Goal: Ask a question

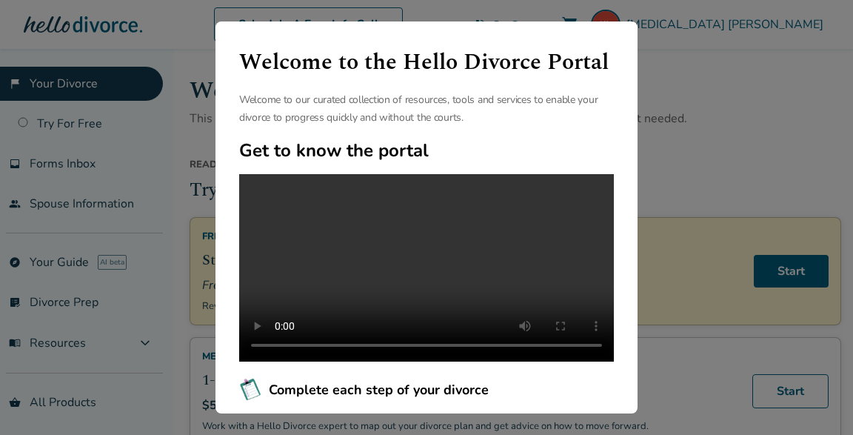
click at [494, 397] on div "Welcome to the Hello Divorce Portal Welcome to our curated collection of resour…" at bounding box center [426, 216] width 422 height 391
click at [674, 155] on div "Welcome to the Hello Divorce Portal Welcome to our curated collection of resour…" at bounding box center [426, 217] width 853 height 435
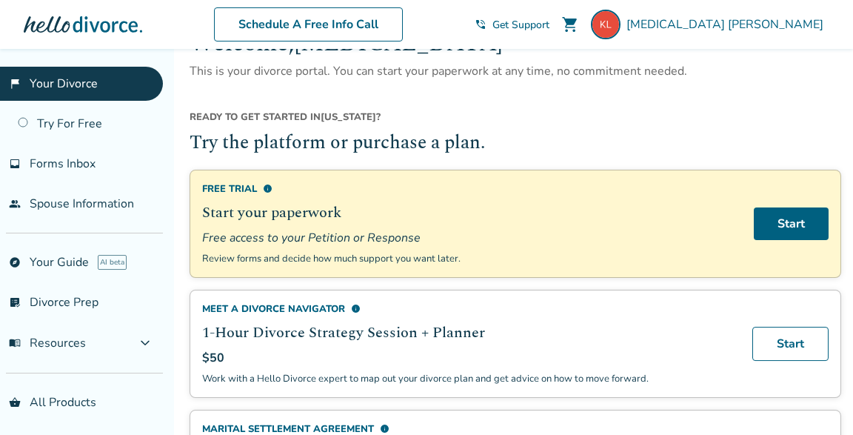
scroll to position [80, 0]
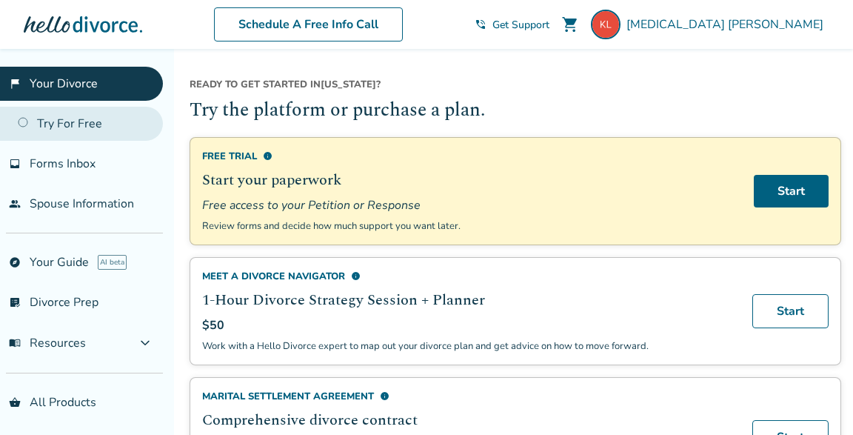
click at [27, 121] on link "Try For Free" at bounding box center [81, 124] width 163 height 34
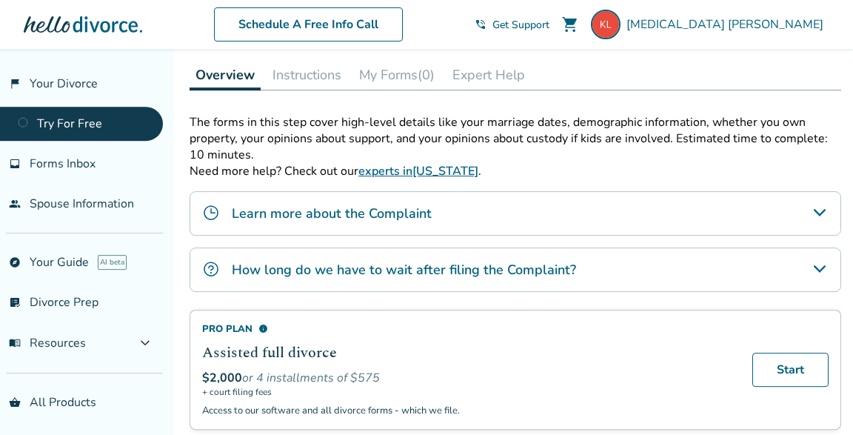
scroll to position [240, 0]
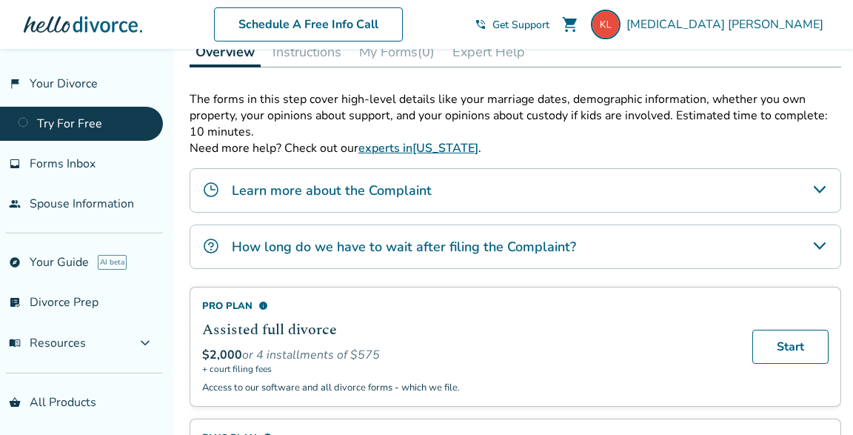
click at [821, 187] on icon "Learn more about the Complaint" at bounding box center [820, 190] width 18 height 18
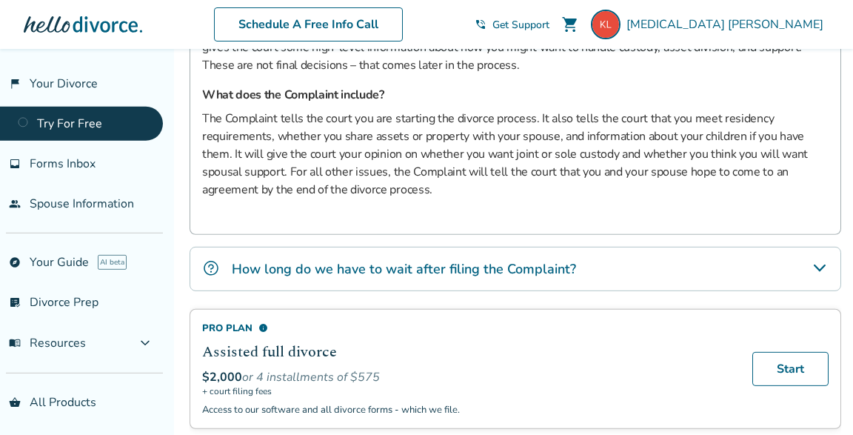
scroll to position [560, 0]
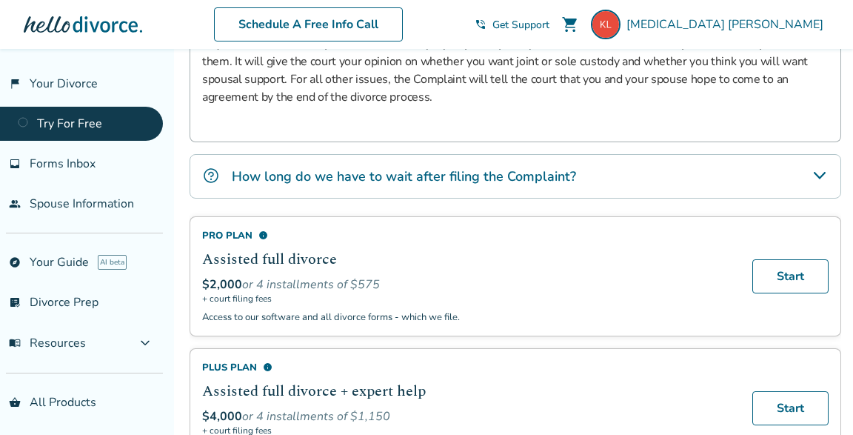
click at [819, 178] on icon "How long do we have to wait after filing the Complaint?" at bounding box center [819, 175] width 12 height 7
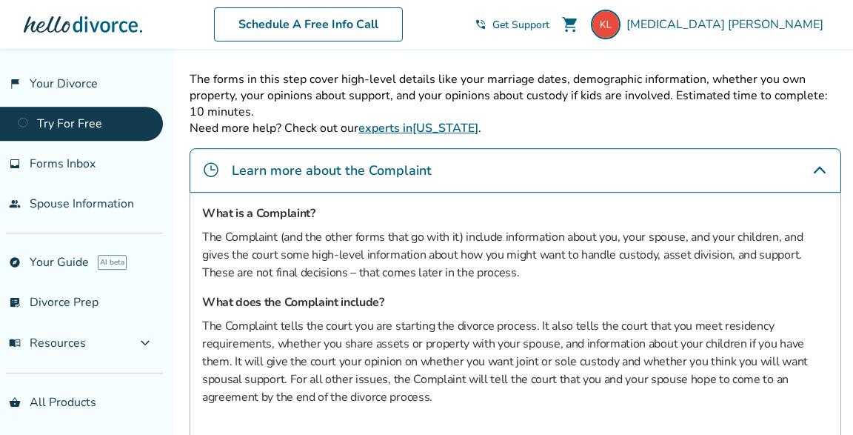
scroll to position [202, 0]
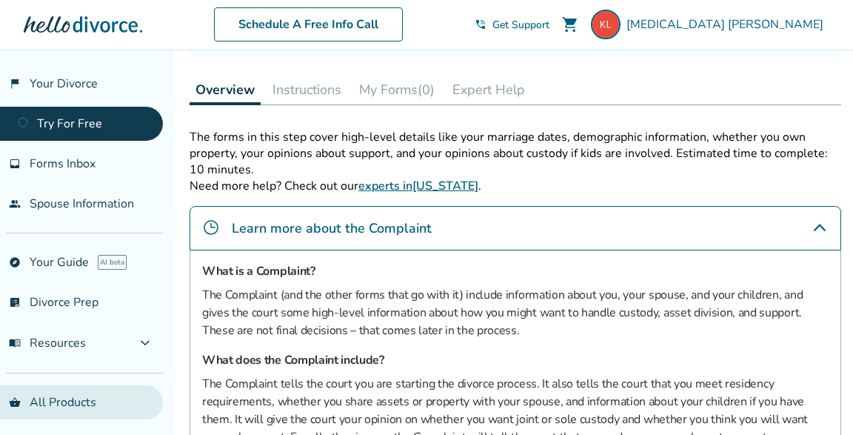
click at [56, 406] on link "shopping_basket All Products" at bounding box center [81, 402] width 163 height 34
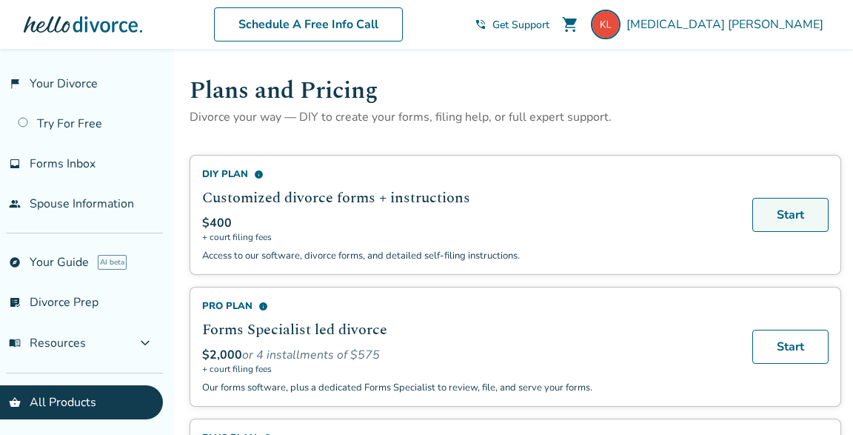
click at [804, 212] on link "Start" at bounding box center [790, 215] width 76 height 34
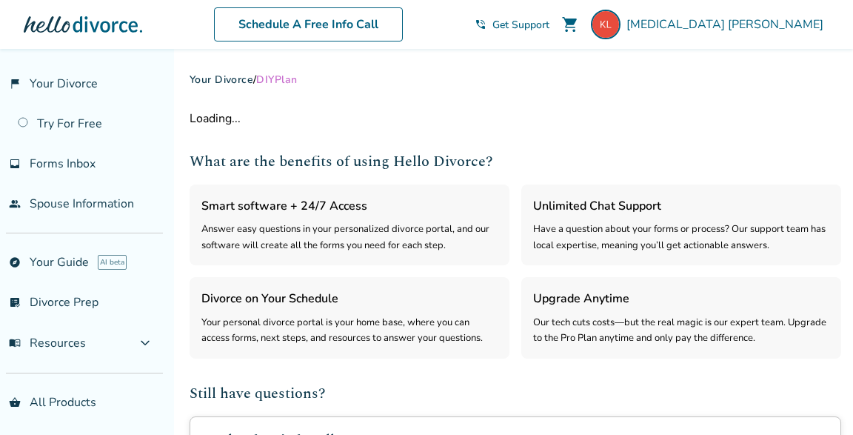
select select "***"
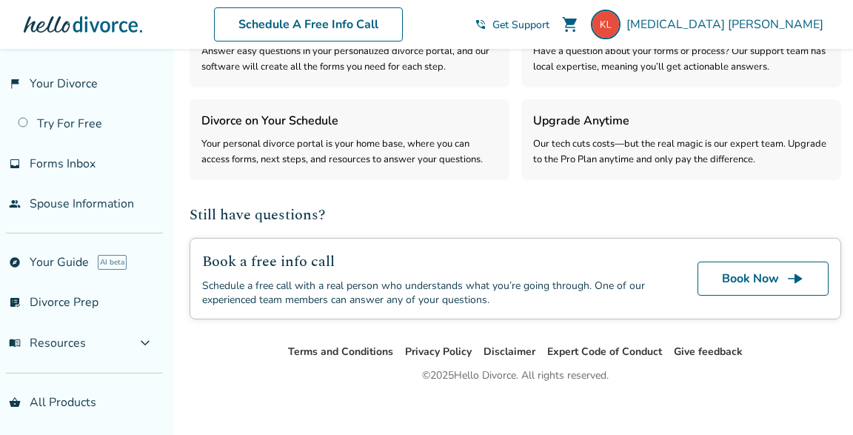
scroll to position [493, 0]
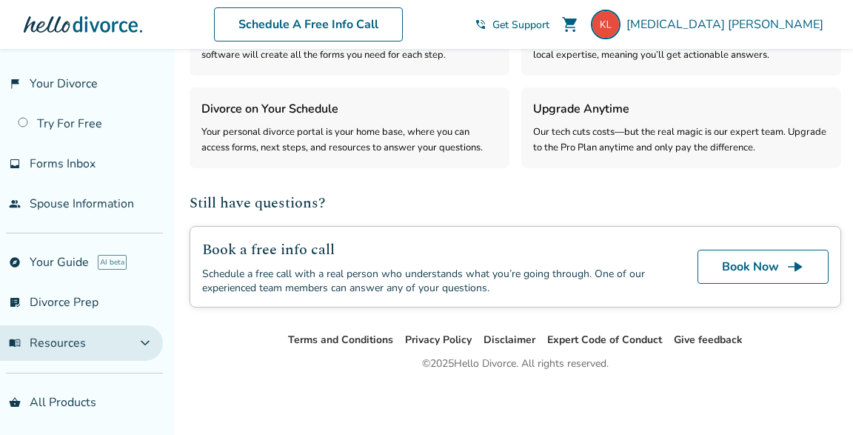
click at [144, 346] on button "menu_book Resources expand_more" at bounding box center [81, 343] width 163 height 36
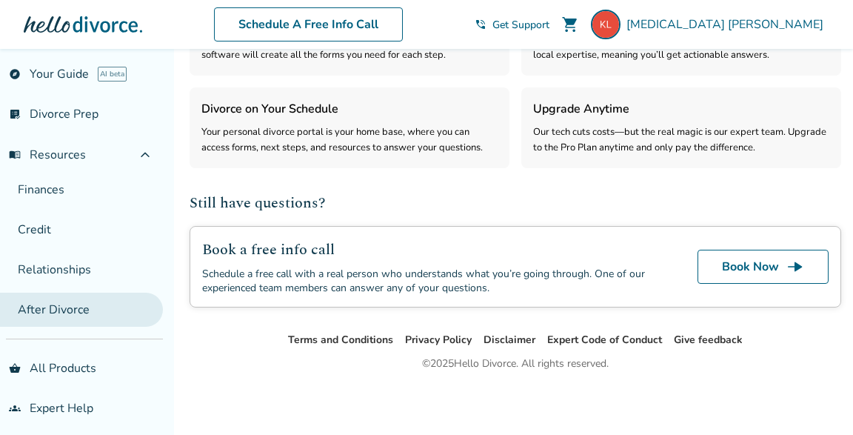
scroll to position [195, 0]
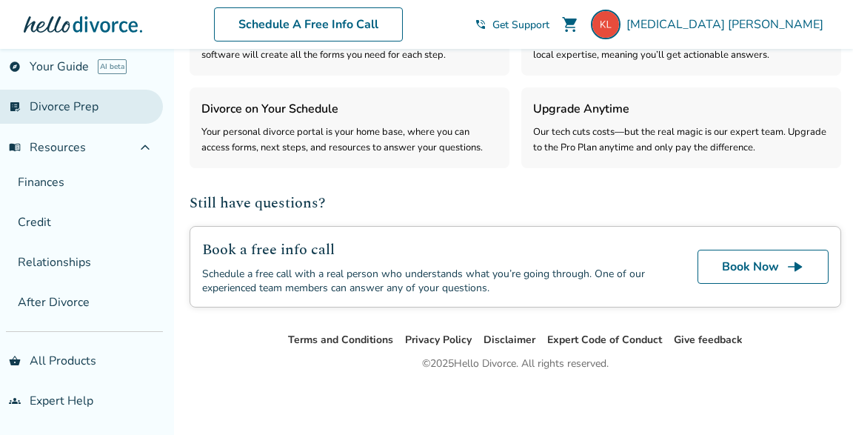
click at [111, 112] on link "list_alt_check Divorce Prep" at bounding box center [81, 107] width 163 height 34
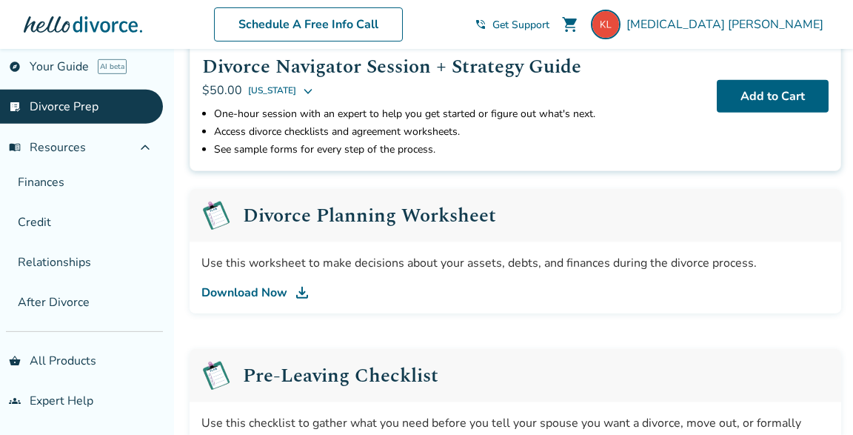
scroll to position [160, 0]
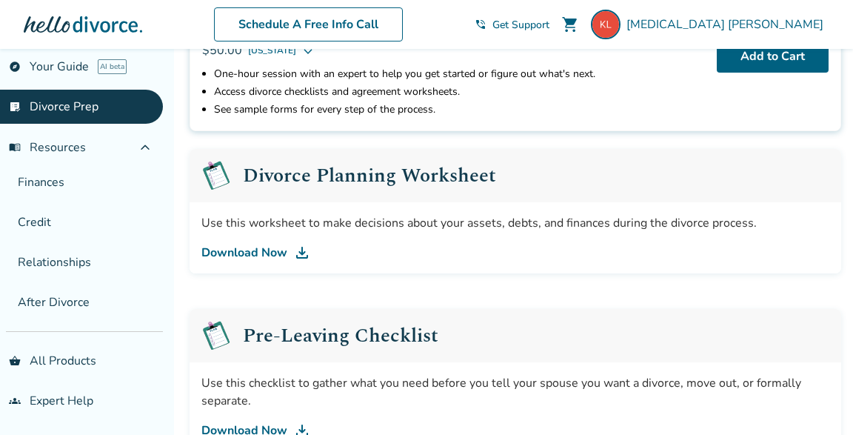
click at [297, 255] on img at bounding box center [302, 253] width 18 height 18
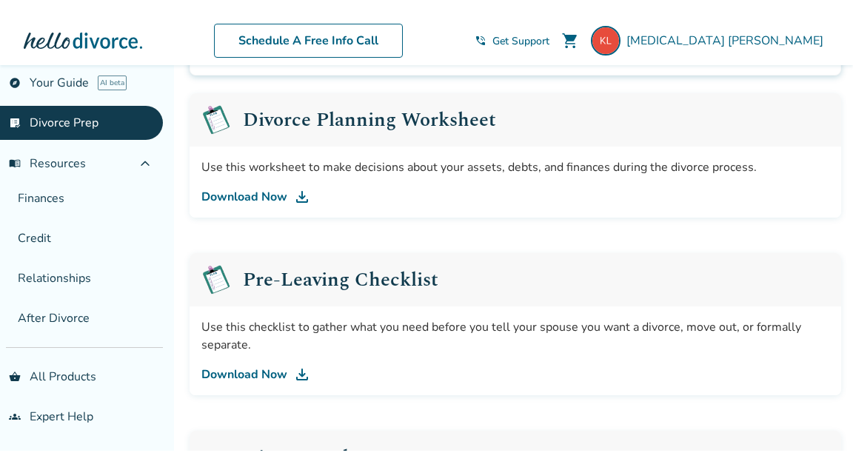
scroll to position [240, 0]
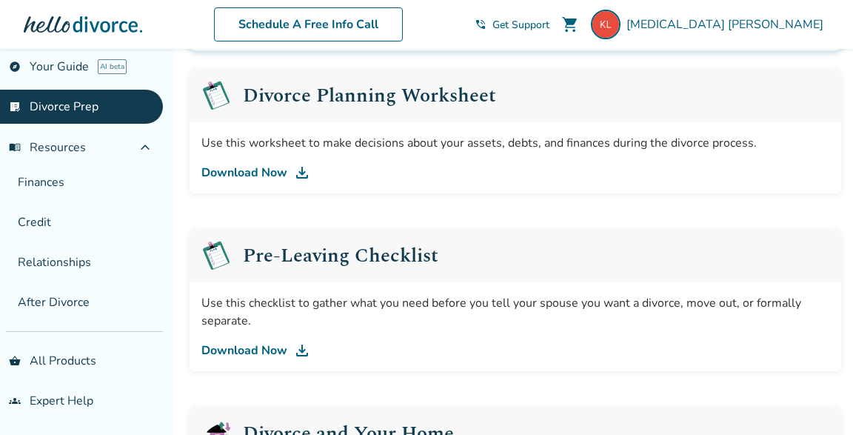
click at [295, 354] on img at bounding box center [302, 350] width 18 height 18
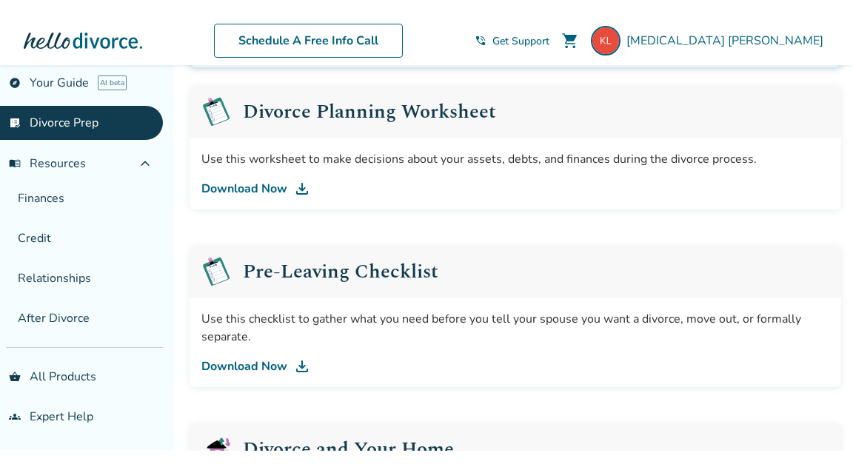
scroll to position [164, 0]
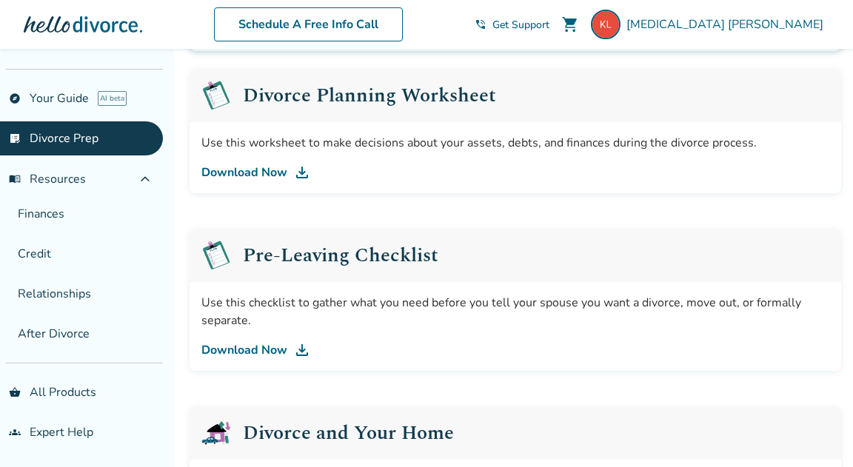
click at [519, 425] on div "Divorce and Your Home" at bounding box center [514, 432] width 651 height 53
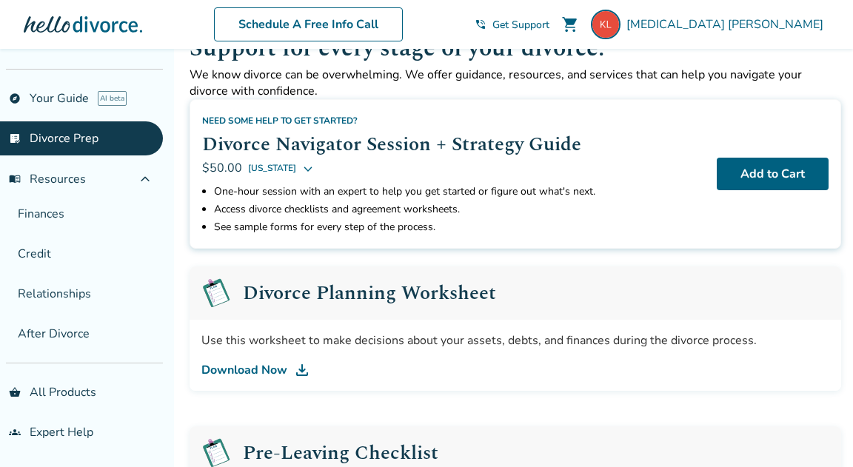
scroll to position [160, 0]
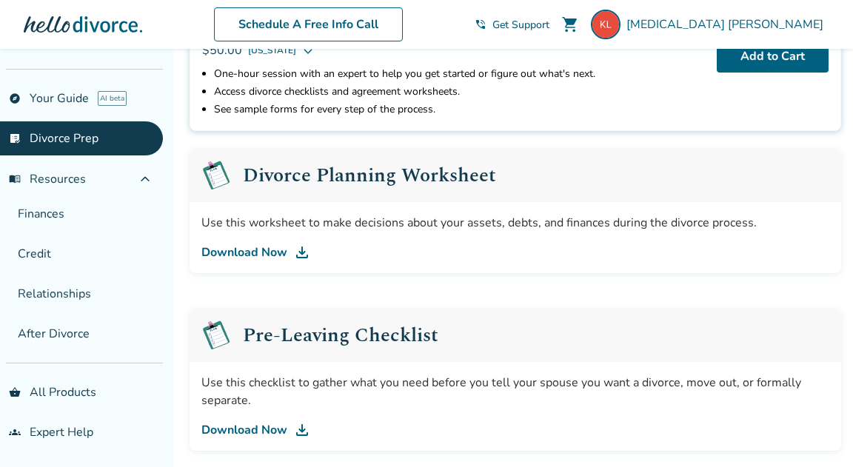
click at [300, 257] on img at bounding box center [302, 253] width 18 height 18
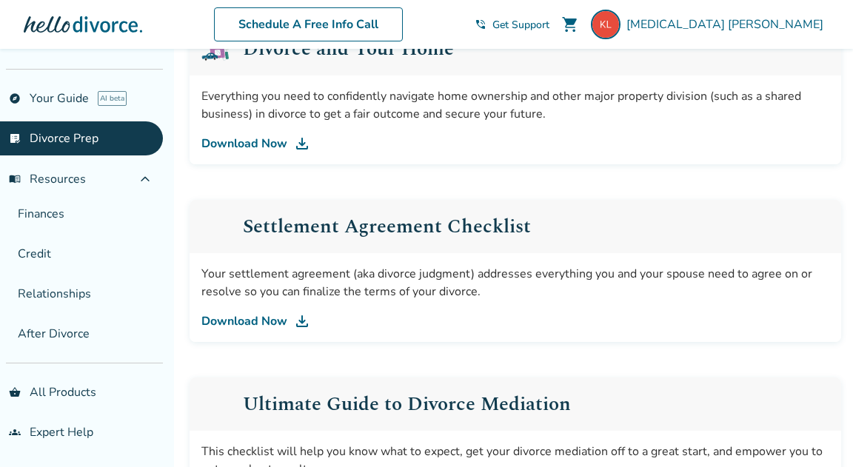
scroll to position [640, 0]
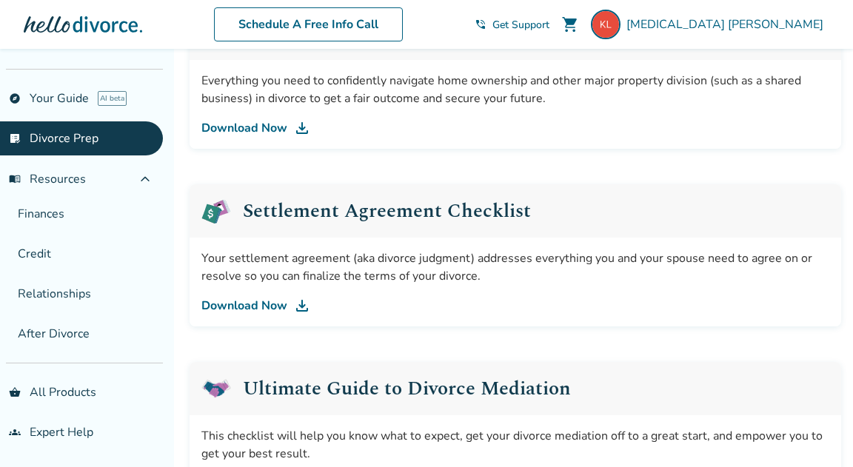
click at [292, 312] on link "Download Now" at bounding box center [515, 306] width 628 height 18
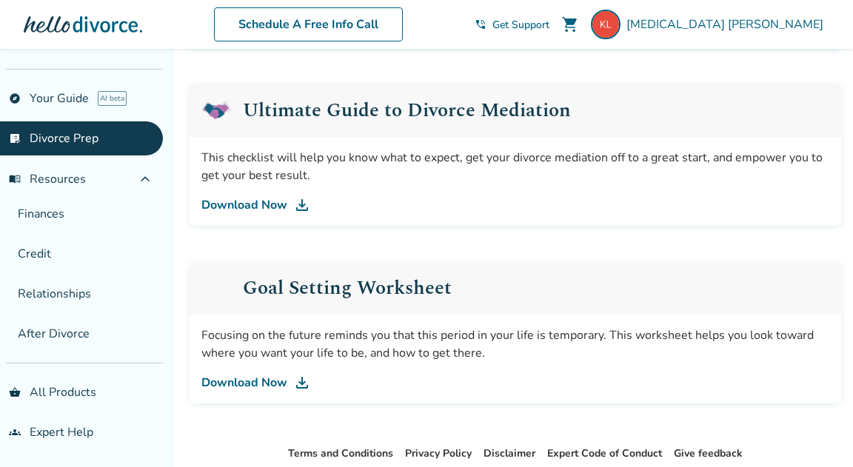
scroll to position [1001, 0]
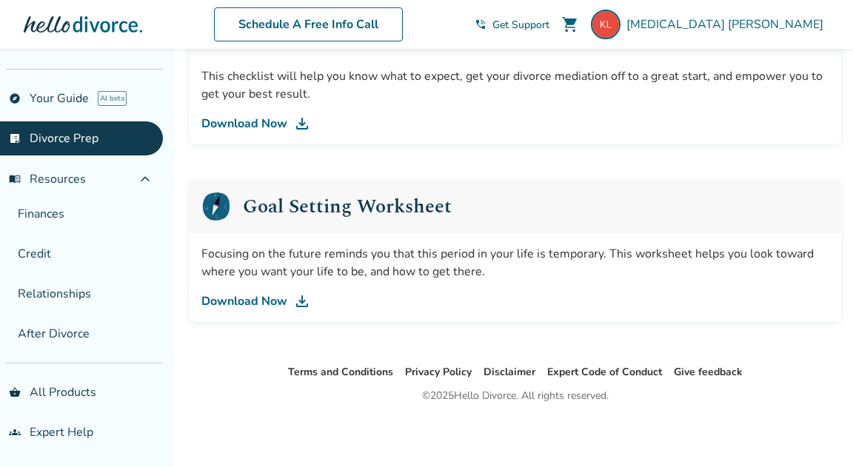
click at [294, 298] on img at bounding box center [302, 301] width 18 height 18
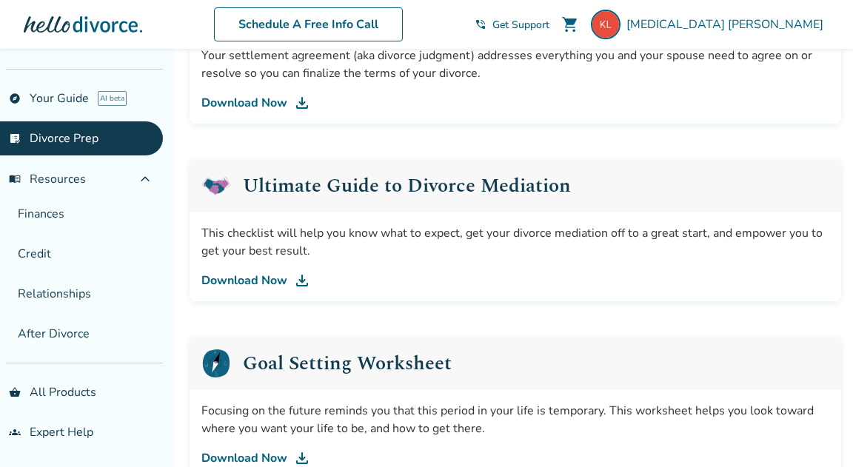
scroll to position [841, 0]
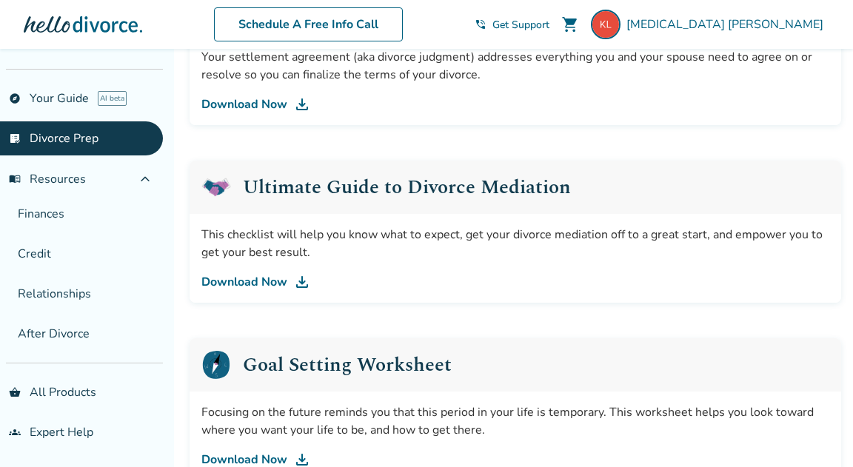
click at [296, 284] on img at bounding box center [302, 282] width 18 height 18
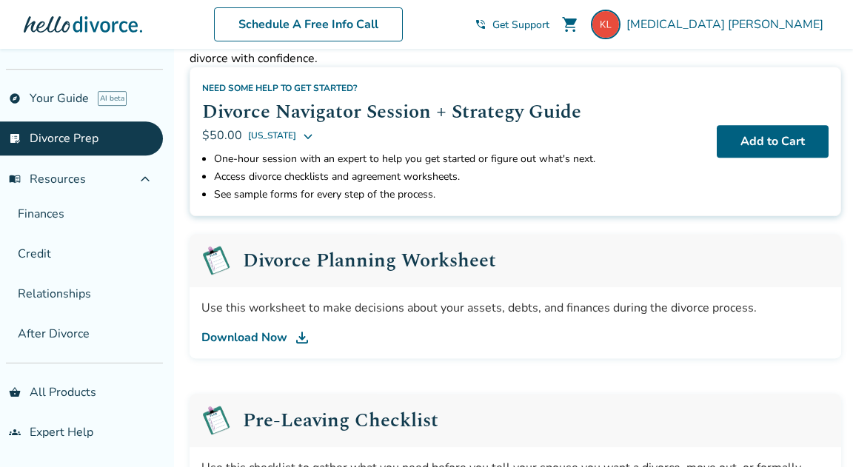
scroll to position [80, 0]
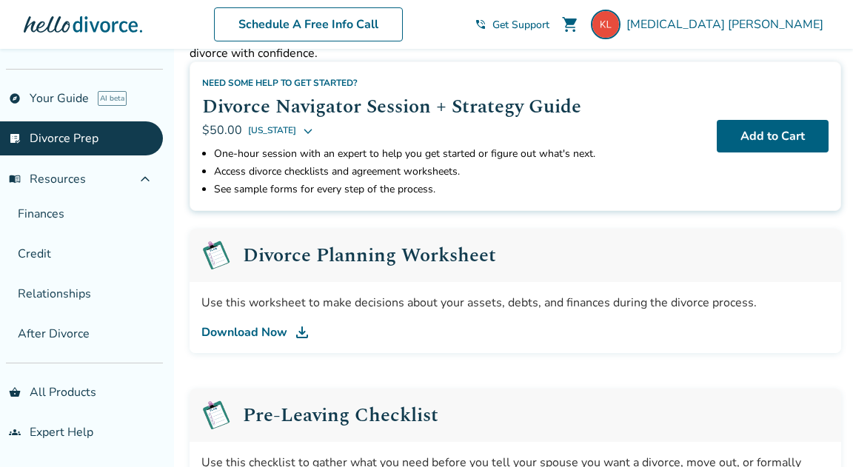
click at [301, 336] on img at bounding box center [302, 332] width 18 height 18
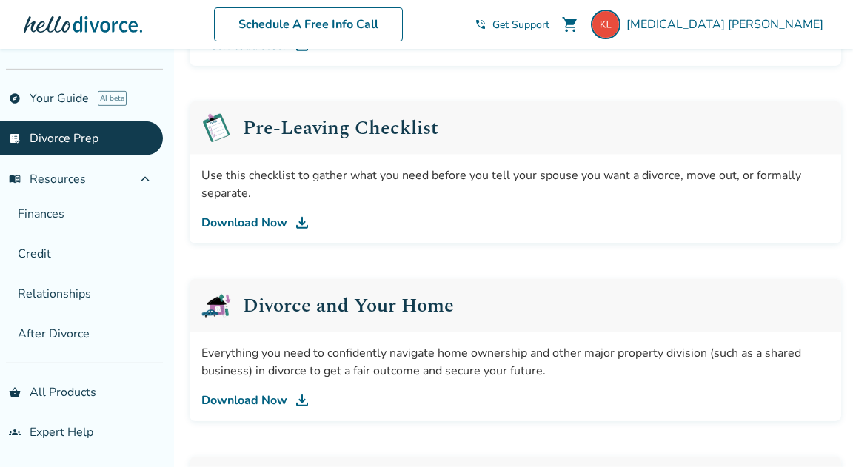
scroll to position [400, 0]
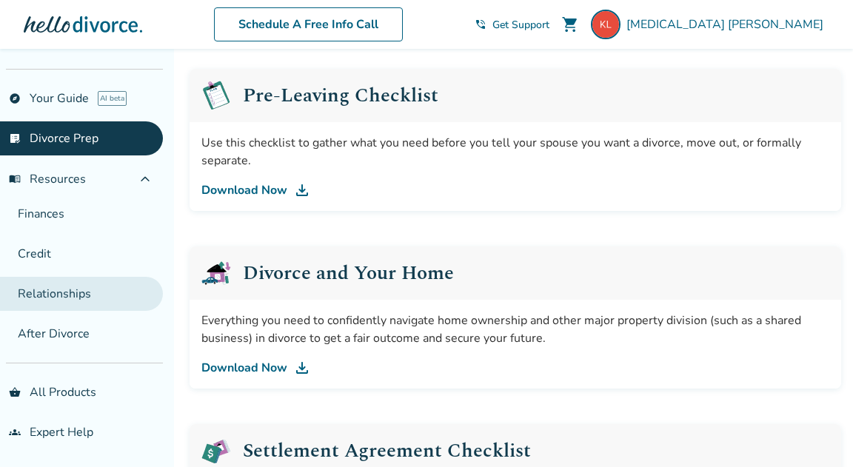
click at [83, 295] on link "Relationships" at bounding box center [81, 294] width 163 height 34
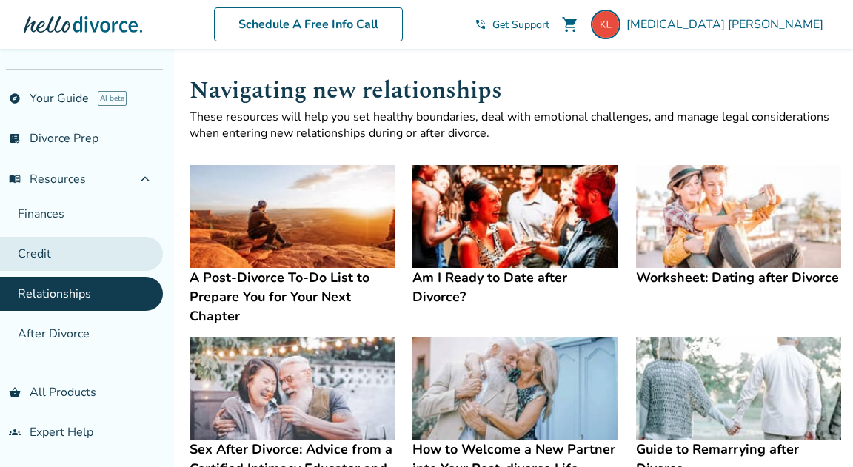
click at [67, 245] on link "Credit" at bounding box center [81, 254] width 163 height 34
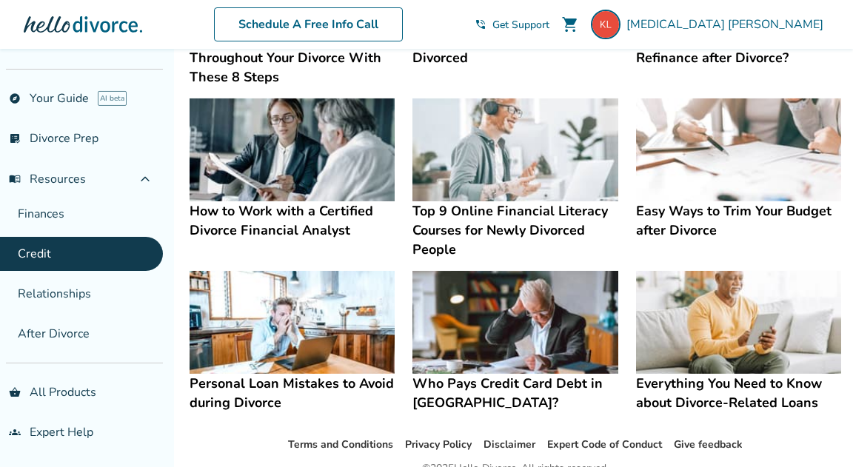
scroll to position [463, 0]
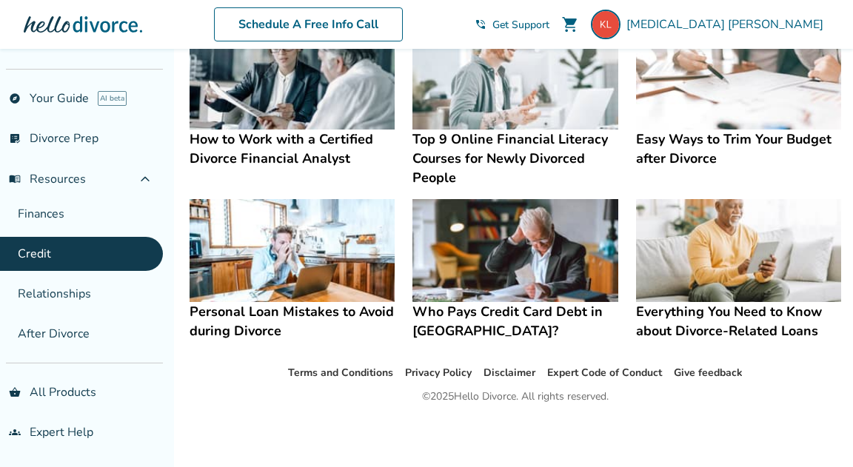
click at [757, 136] on h4 "Easy Ways to Trim Your Budget after Divorce" at bounding box center [738, 149] width 205 height 38
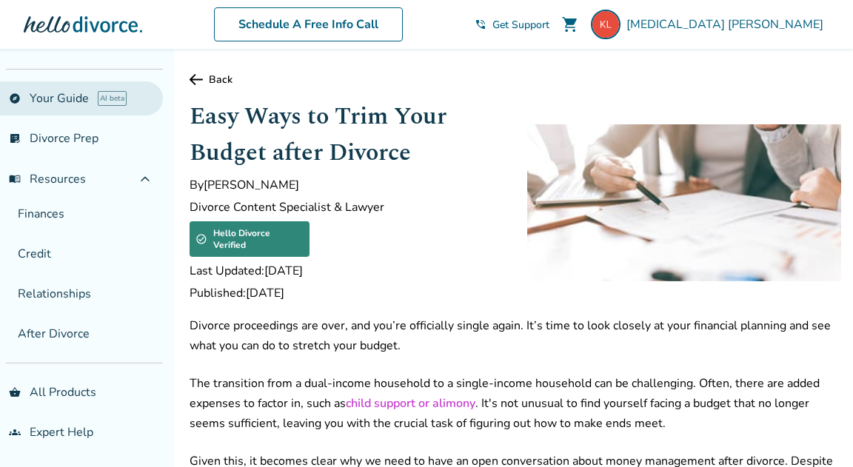
click at [69, 104] on link "explore Your Guide AI beta" at bounding box center [81, 98] width 163 height 34
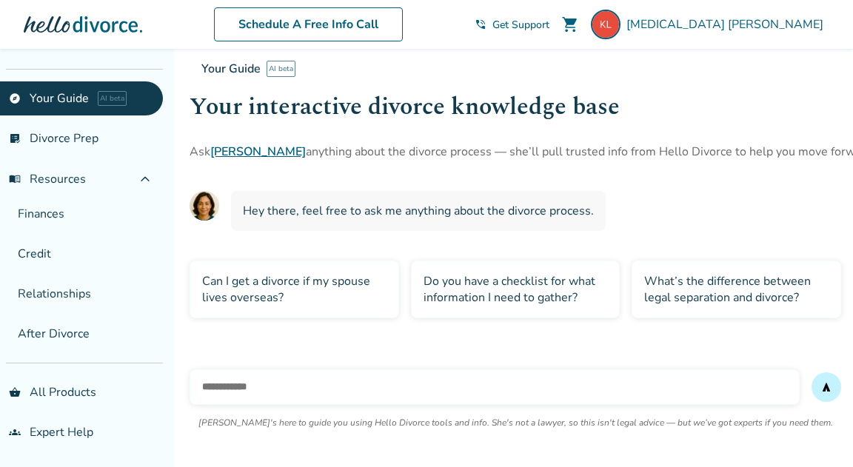
click at [275, 391] on input "text" at bounding box center [494, 387] width 610 height 36
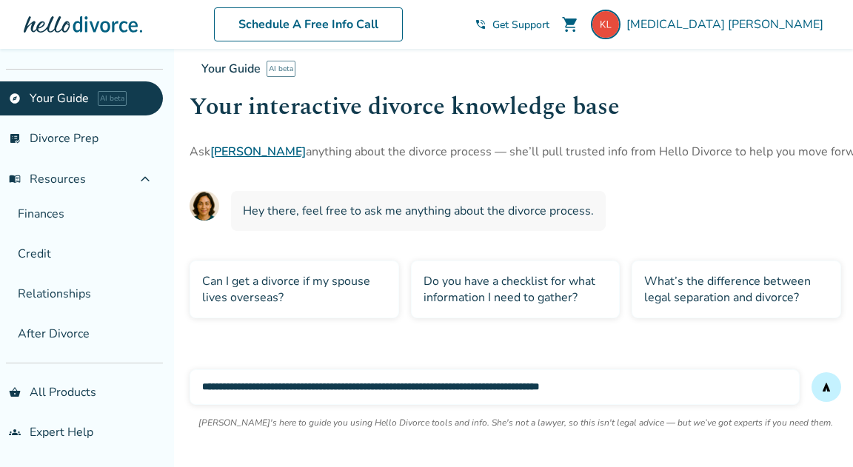
type input "**********"
click at [827, 387] on span "send" at bounding box center [826, 387] width 12 height 12
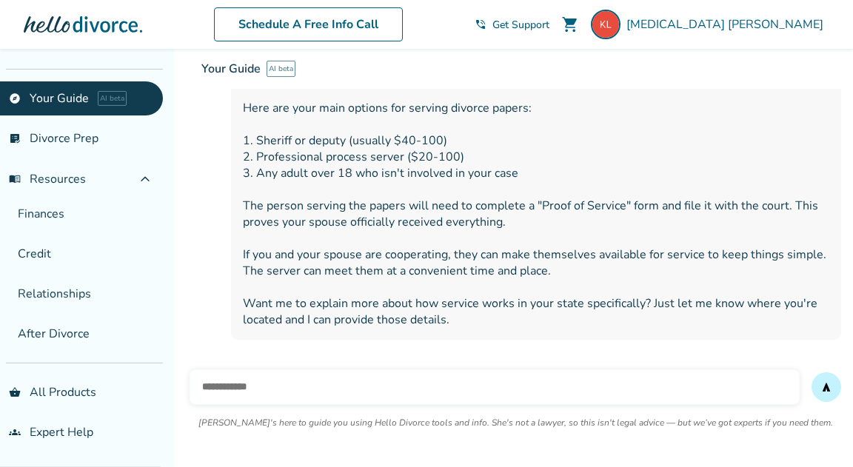
scroll to position [273, 0]
click at [243, 387] on input "text" at bounding box center [494, 387] width 610 height 36
type input "**********"
click at [825, 389] on span "send" at bounding box center [826, 387] width 12 height 12
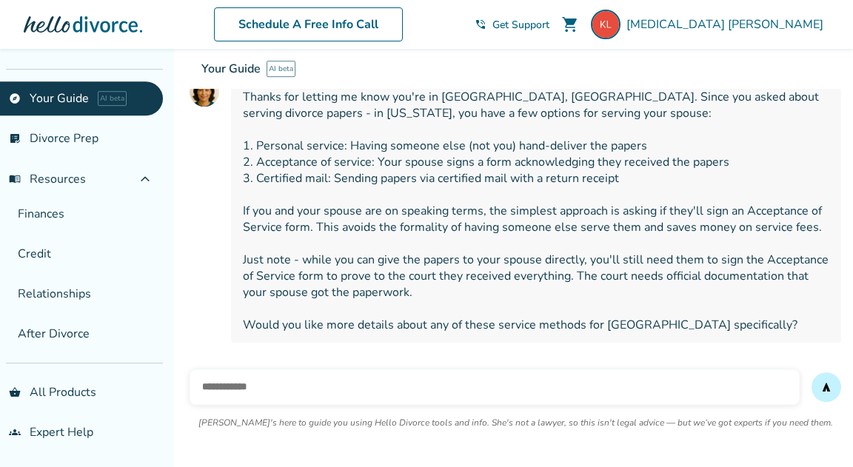
scroll to position [605, 0]
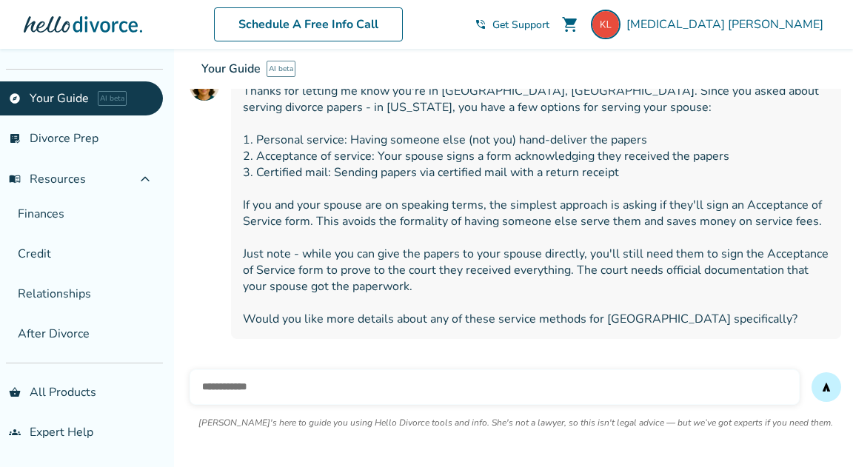
click at [353, 383] on input "text" at bounding box center [494, 387] width 610 height 36
type input "**********"
click at [825, 386] on span "send" at bounding box center [826, 387] width 12 height 12
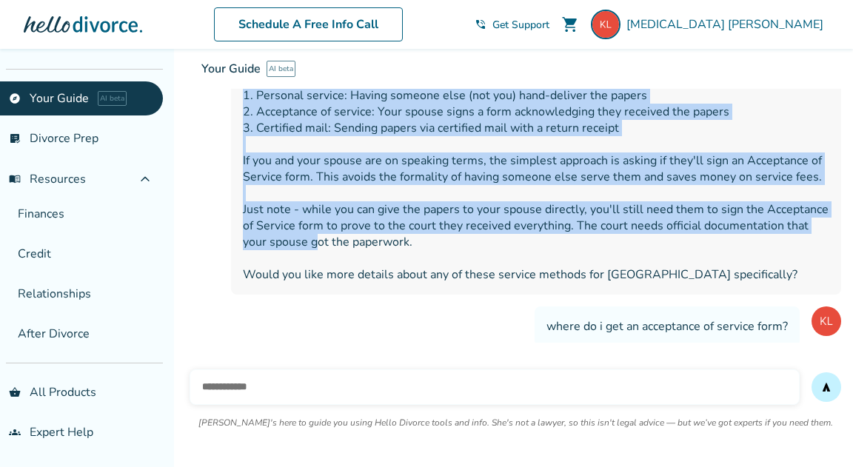
scroll to position [688, 0]
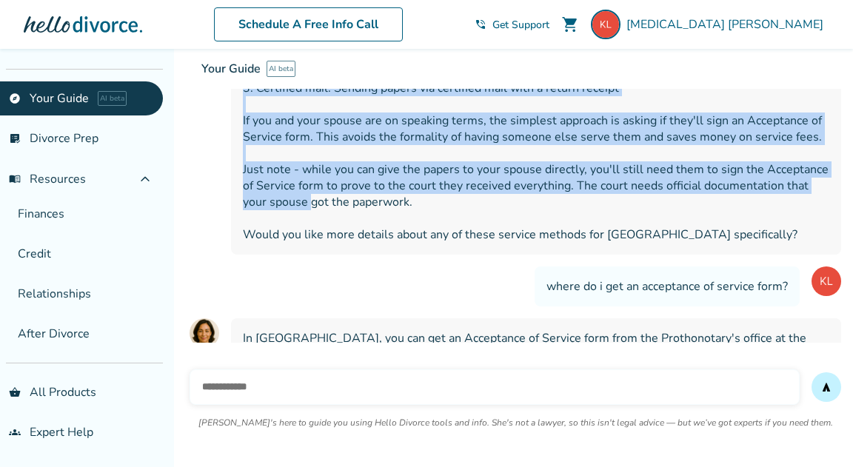
drag, startPoint x: 244, startPoint y: 204, endPoint x: 737, endPoint y: 199, distance: 493.0
click at [737, 199] on span "Thanks for letting me know you're in [GEOGRAPHIC_DATA], [GEOGRAPHIC_DATA]. Sinc…" at bounding box center [536, 121] width 586 height 244
copy span "Thanks for letting me know you're in [GEOGRAPHIC_DATA], [GEOGRAPHIC_DATA]. Sinc…"
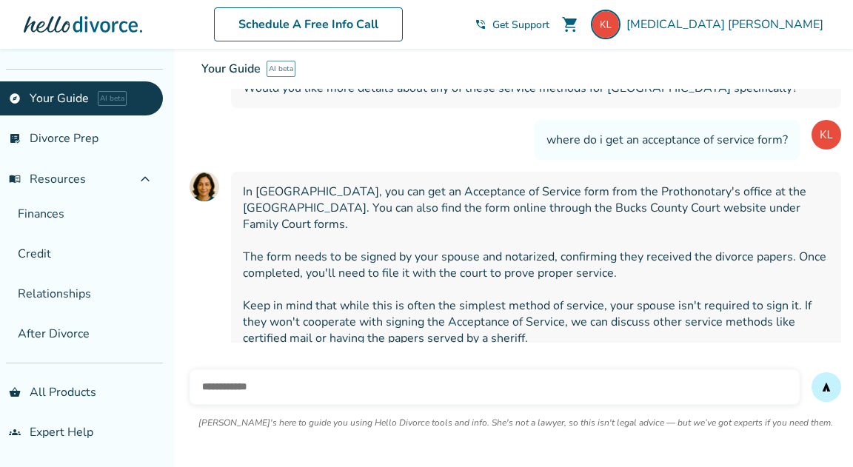
scroll to position [848, 0]
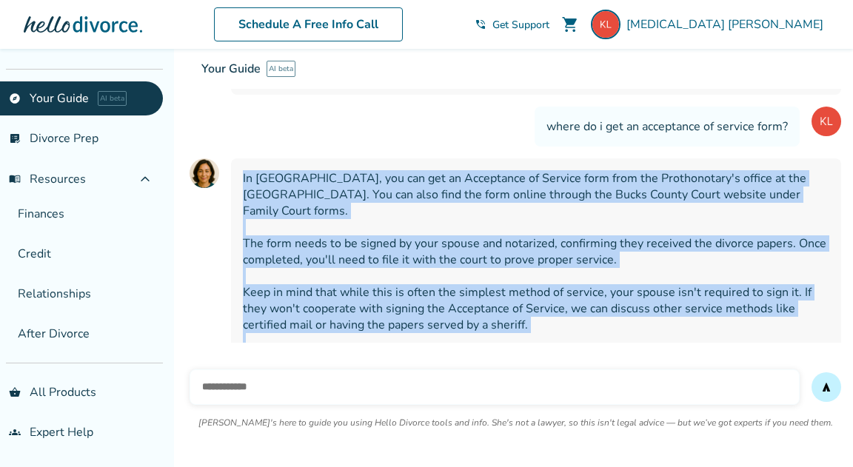
drag, startPoint x: 244, startPoint y: 178, endPoint x: 622, endPoint y: 354, distance: 417.3
click at [622, 354] on span "In [GEOGRAPHIC_DATA], you can get an Acceptance of Service form from the Protho…" at bounding box center [536, 267] width 586 height 195
copy span "In [GEOGRAPHIC_DATA], you can get an Acceptance of Service form from the Protho…"
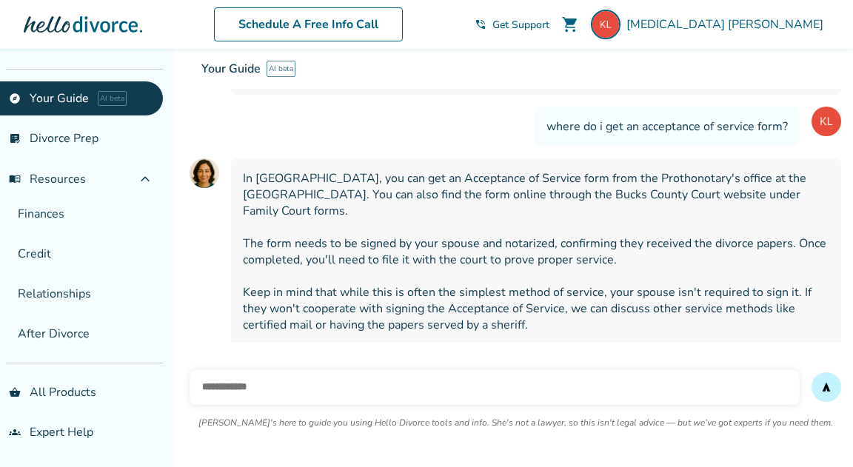
click at [573, 350] on div "send [PERSON_NAME]'s here to guide you using Hello Divorce tools and info. She'…" at bounding box center [515, 405] width 675 height 124
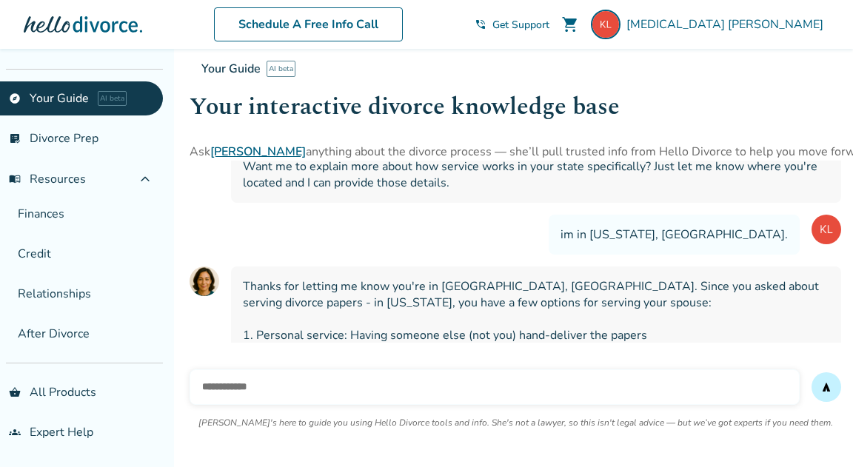
scroll to position [9, 0]
